Goal: Navigation & Orientation: Understand site structure

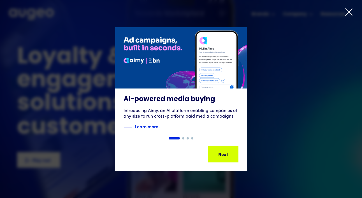
click at [348, 10] on icon at bounding box center [348, 12] width 8 height 8
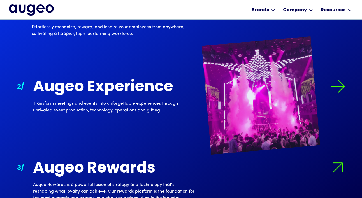
scroll to position [542, 0]
click at [336, 84] on img at bounding box center [338, 86] width 14 height 14
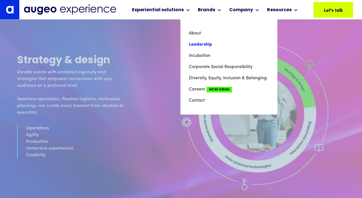
scroll to position [1323, 0]
click at [202, 44] on link "Leadership" at bounding box center [229, 44] width 80 height 11
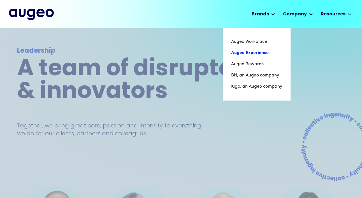
click at [249, 52] on link "Augeo Experience" at bounding box center [256, 52] width 51 height 11
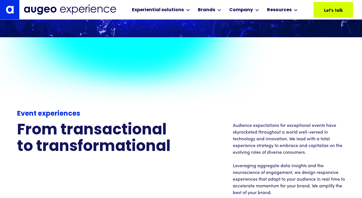
scroll to position [357, 0]
